Goal: Task Accomplishment & Management: Manage account settings

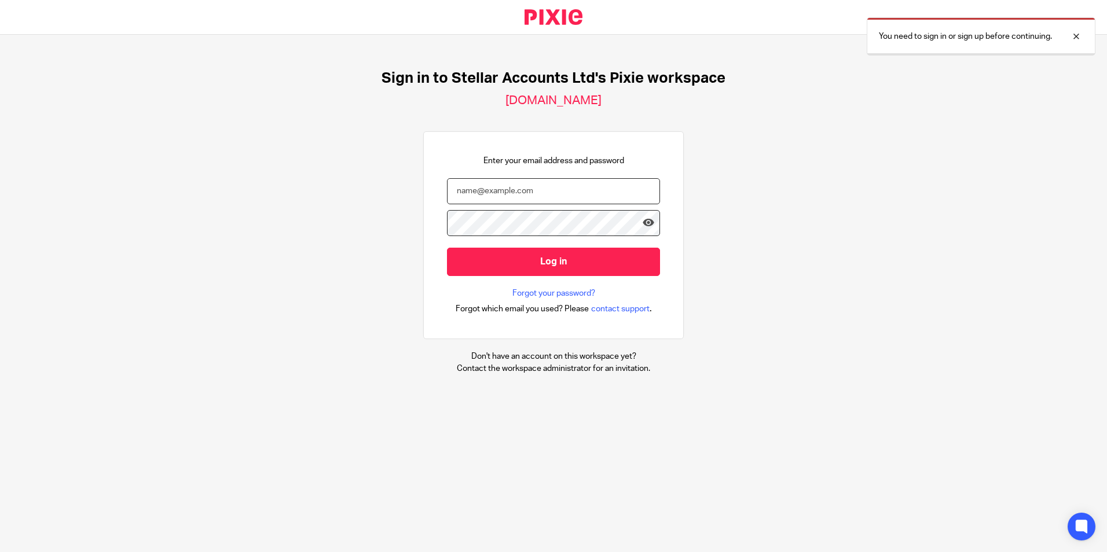
drag, startPoint x: 0, startPoint y: 0, endPoint x: 526, endPoint y: 194, distance: 561.0
click at [526, 194] on input "email" at bounding box center [553, 191] width 213 height 26
type input "[PERSON_NAME][EMAIL_ADDRESS][PERSON_NAME][DOMAIN_NAME]"
click at [447, 248] on input "Log in" at bounding box center [553, 262] width 213 height 28
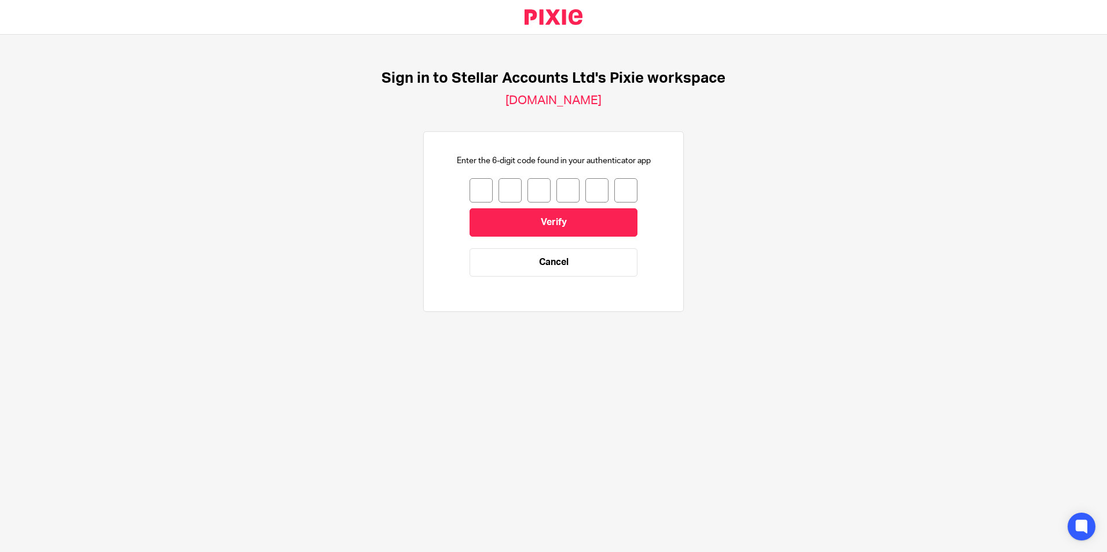
click at [481, 194] on input "number" at bounding box center [480, 190] width 23 height 24
type input "3"
type input "8"
type input "5"
type input "6"
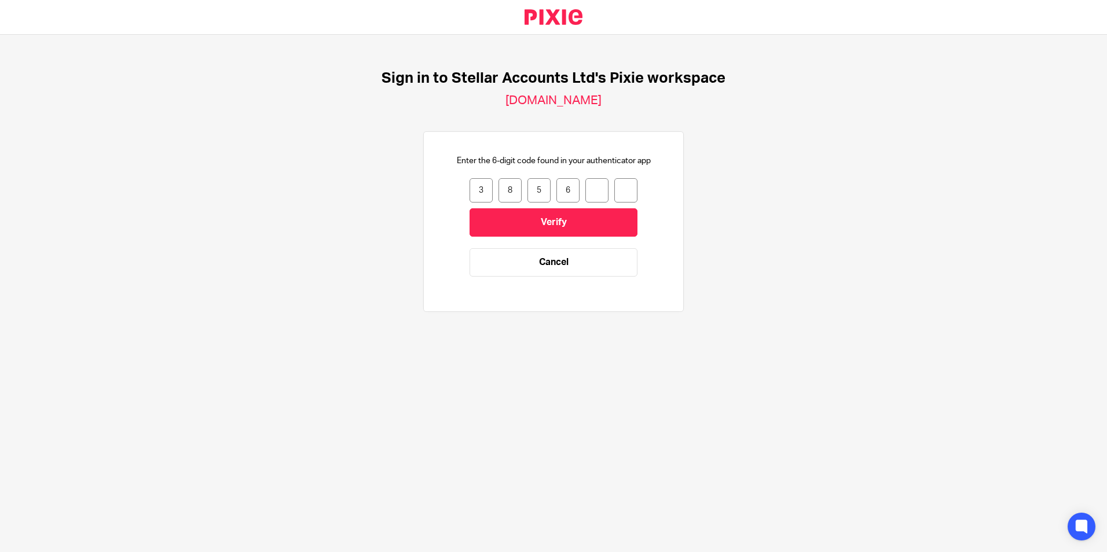
type input "6"
type input "0"
click at [523, 223] on input "Verify" at bounding box center [553, 222] width 168 height 28
